Goal: Information Seeking & Learning: Learn about a topic

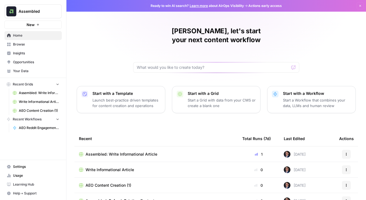
click at [28, 52] on span "Insights" at bounding box center [36, 53] width 46 height 5
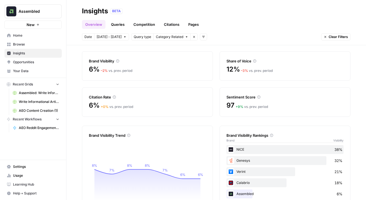
scroll to position [43, 0]
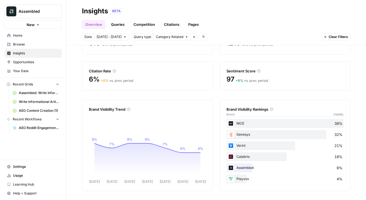
click at [116, 24] on link "Queries" at bounding box center [118, 24] width 20 height 9
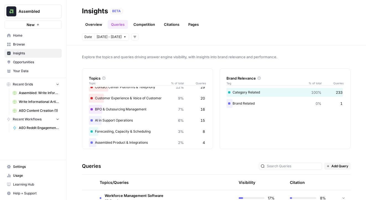
scroll to position [44, 0]
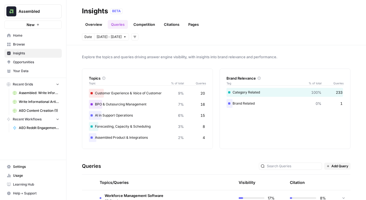
click at [150, 23] on link "Competition" at bounding box center [144, 24] width 28 height 9
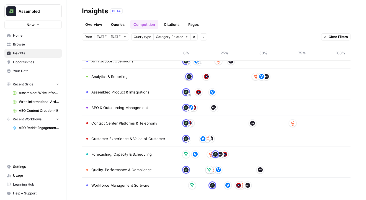
scroll to position [49, 0]
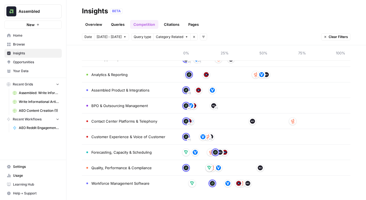
click at [104, 134] on span "Customer Experience & Voice of Customer" at bounding box center [128, 137] width 74 height 6
click at [104, 122] on span "Contact Center Platforms & Telephony" at bounding box center [124, 121] width 66 height 6
click at [170, 22] on link "Citations" at bounding box center [172, 24] width 22 height 9
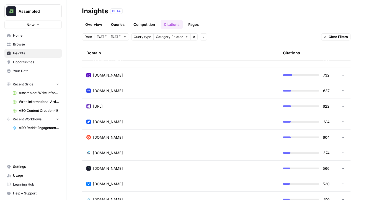
scroll to position [361, 0]
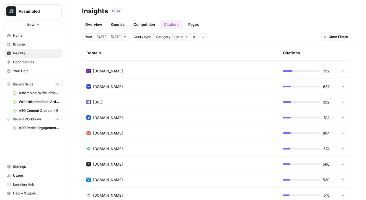
click at [192, 23] on link "Pages" at bounding box center [193, 24] width 17 height 9
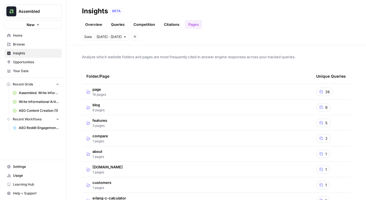
click at [101, 108] on span "6 pages" at bounding box center [99, 110] width 12 height 5
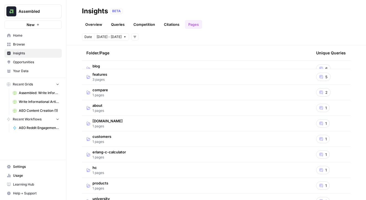
scroll to position [146, 0]
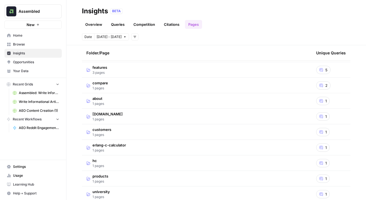
click at [108, 112] on span "[DOMAIN_NAME]" at bounding box center [108, 114] width 30 height 6
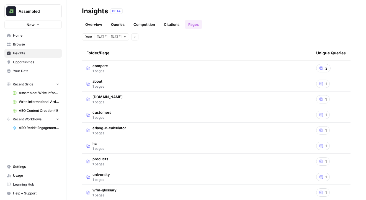
scroll to position [111, 0]
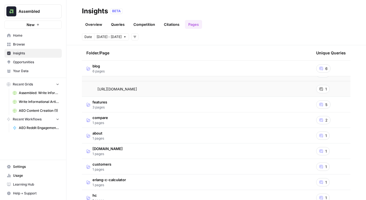
click at [114, 24] on link "Queries" at bounding box center [118, 24] width 20 height 9
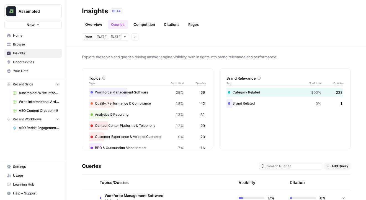
scroll to position [44, 0]
